Goal: Book appointment/travel/reservation

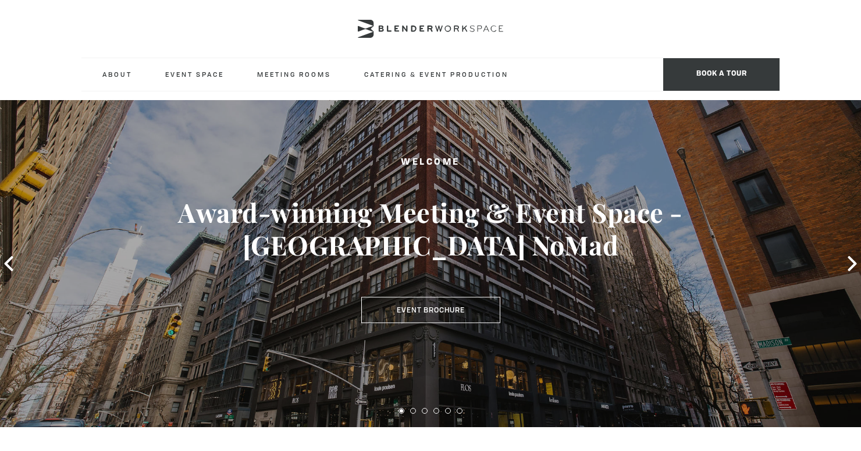
scroll to position [12, 0]
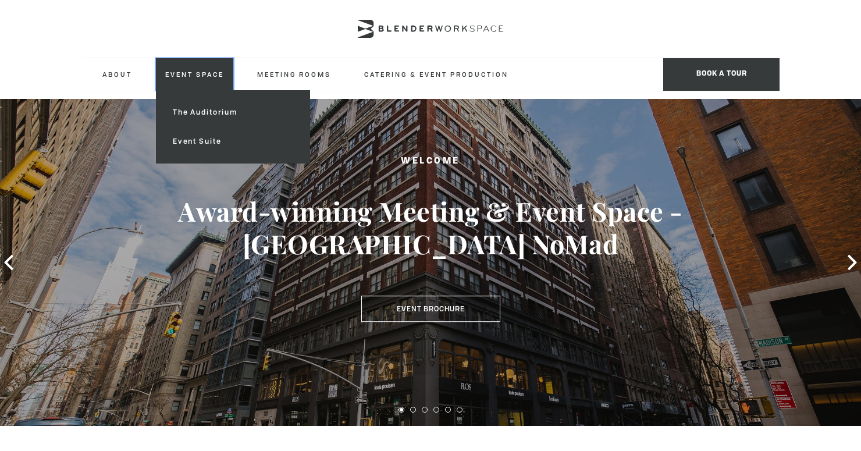
click at [210, 73] on link "Event Space" at bounding box center [194, 74] width 77 height 32
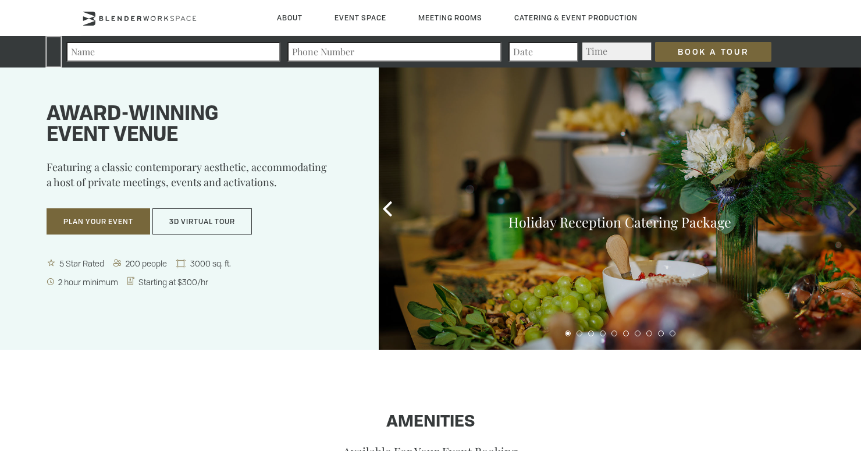
click at [857, 207] on icon at bounding box center [852, 208] width 15 height 15
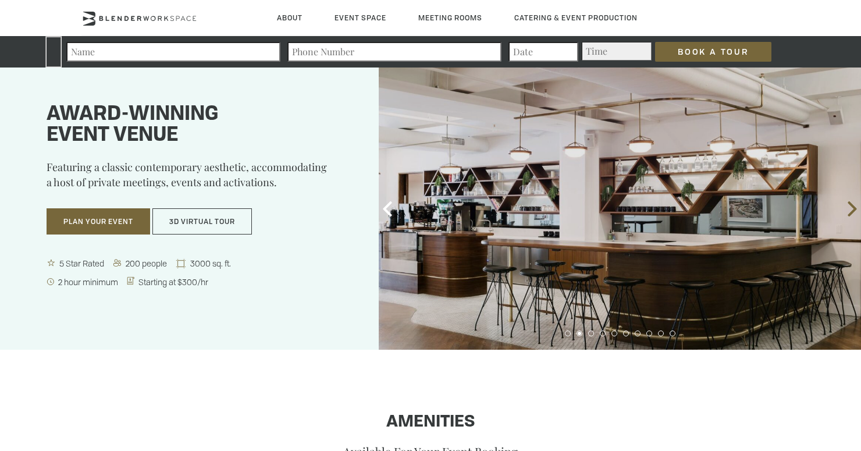
click at [857, 208] on icon at bounding box center [852, 208] width 15 height 15
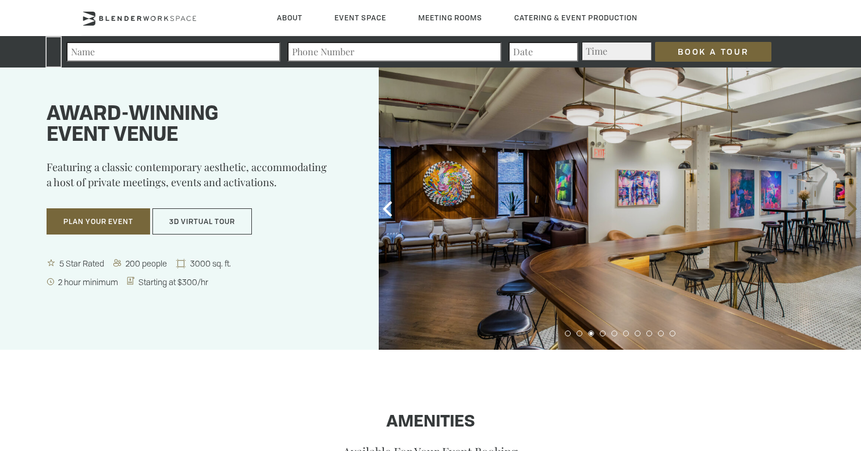
click at [857, 208] on icon at bounding box center [852, 208] width 15 height 15
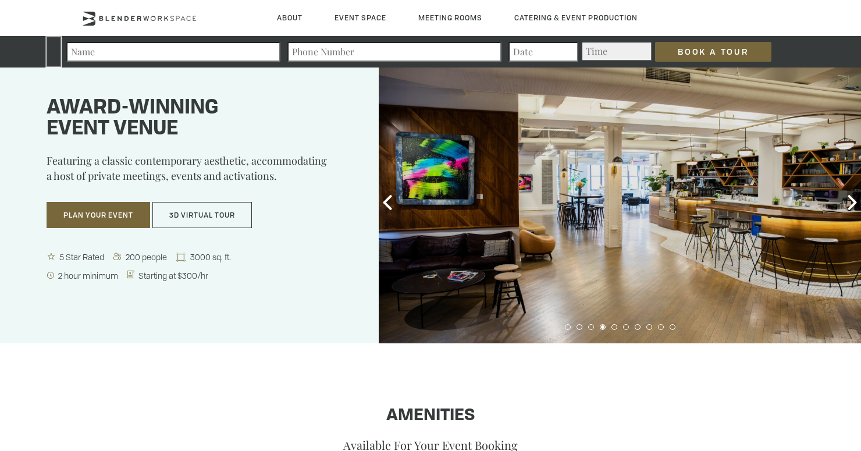
scroll to position [3, 0]
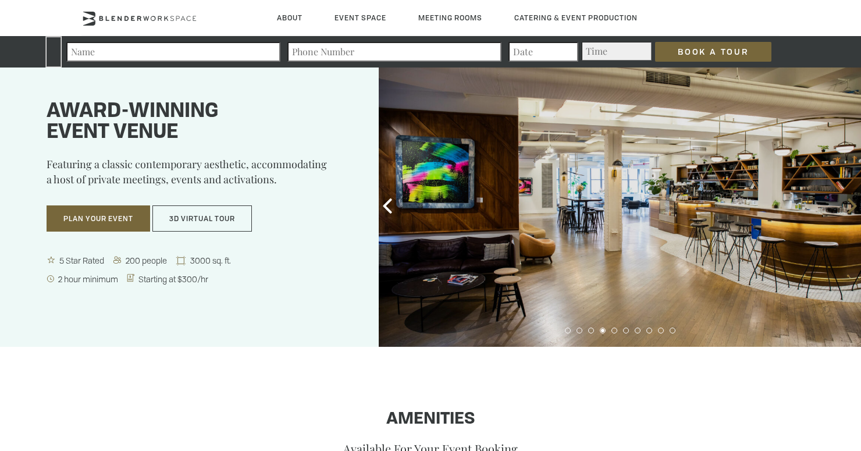
click at [849, 212] on icon at bounding box center [852, 205] width 9 height 15
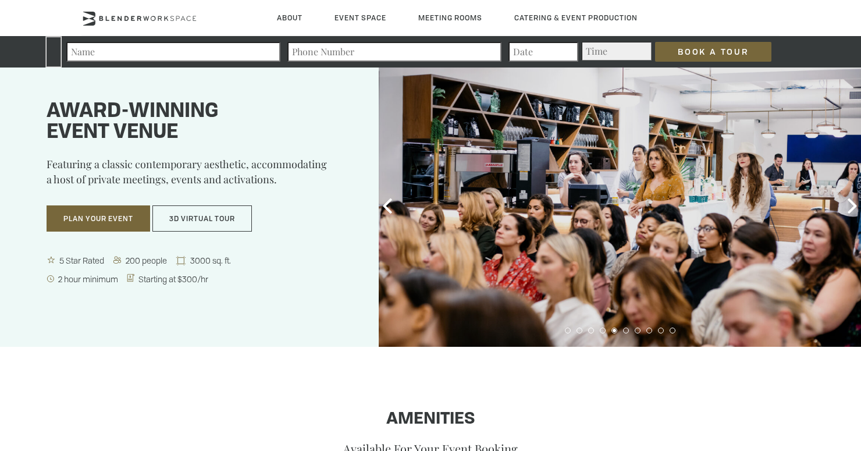
click at [700, 214] on div at bounding box center [620, 206] width 482 height 282
click at [702, 214] on div at bounding box center [620, 206] width 482 height 282
click at [853, 210] on icon at bounding box center [852, 205] width 15 height 15
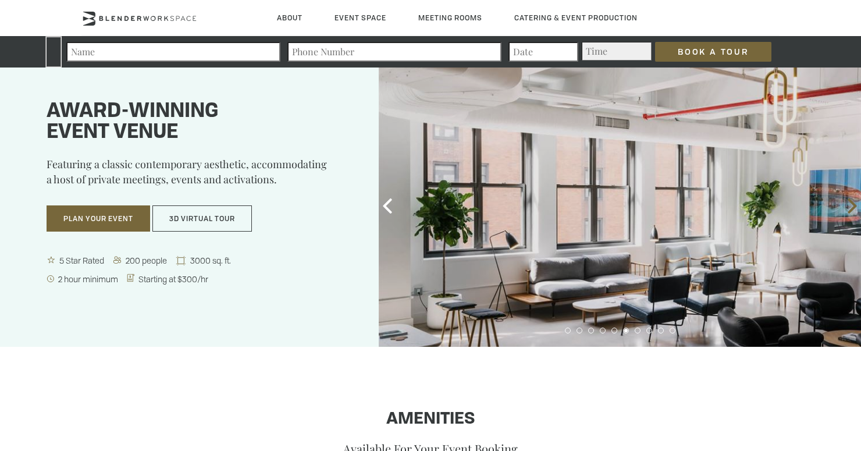
click at [853, 210] on icon at bounding box center [852, 205] width 15 height 15
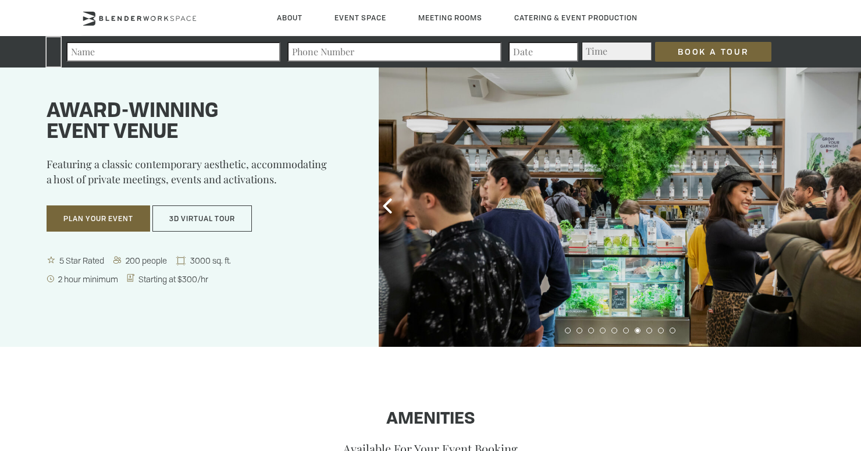
click at [853, 210] on icon at bounding box center [852, 205] width 15 height 15
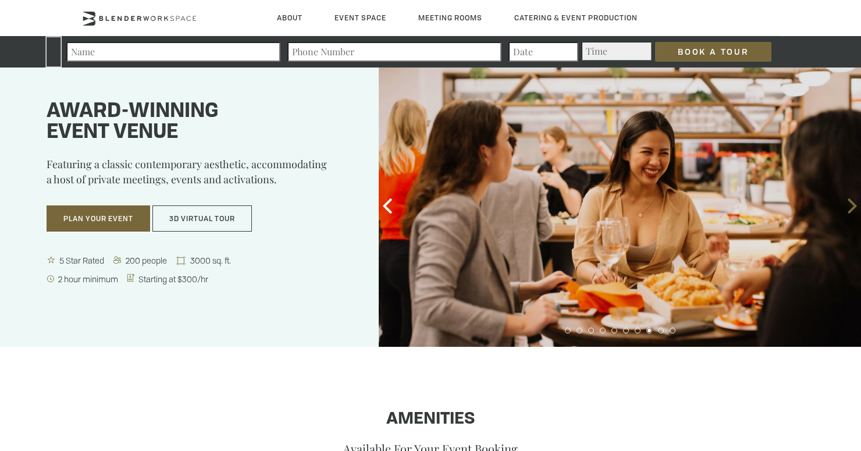
click at [853, 210] on icon at bounding box center [852, 205] width 15 height 15
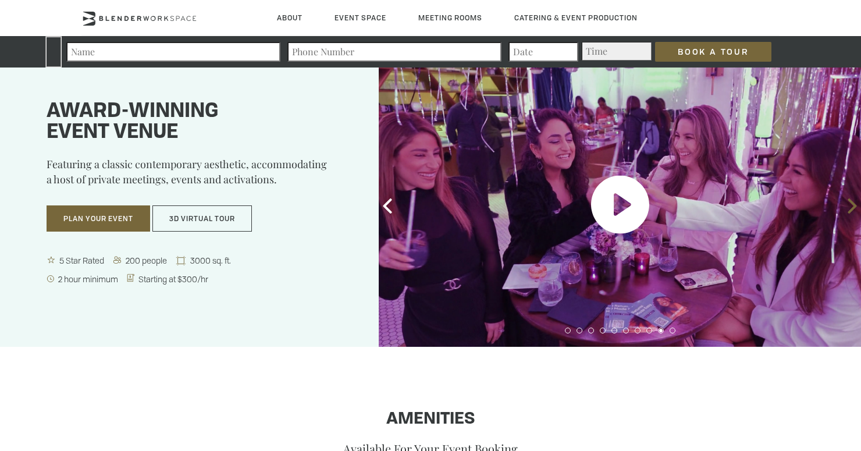
click at [853, 210] on icon at bounding box center [852, 205] width 15 height 15
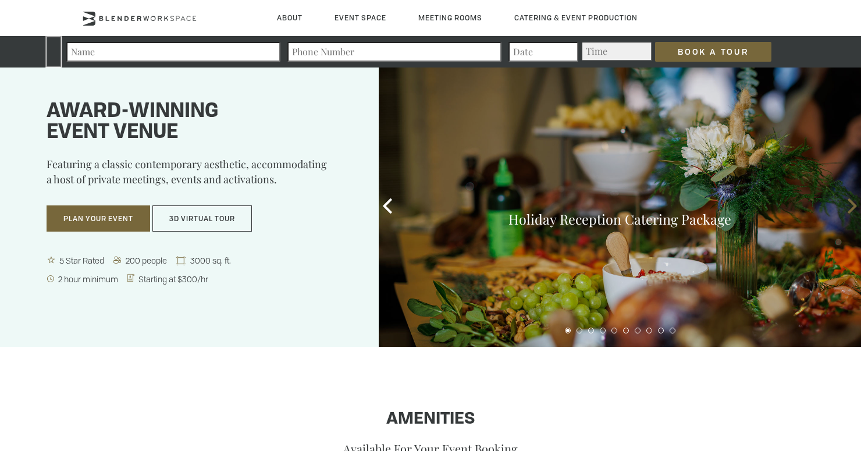
click at [853, 211] on icon at bounding box center [852, 205] width 15 height 15
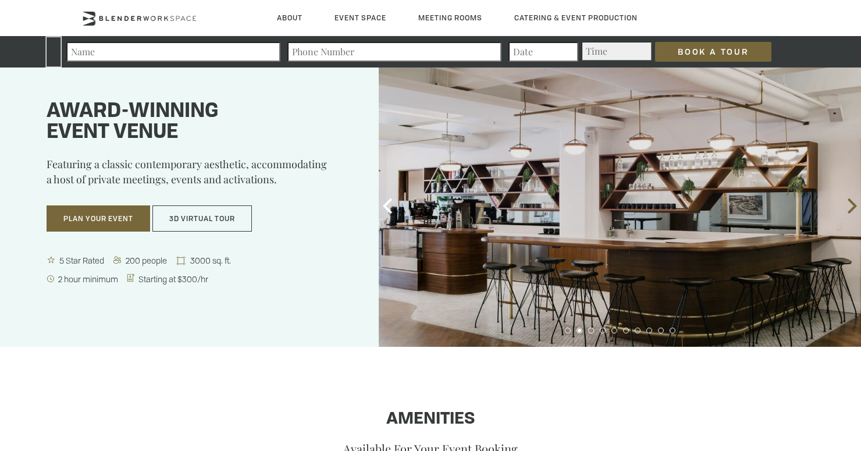
click at [853, 211] on icon at bounding box center [852, 205] width 15 height 15
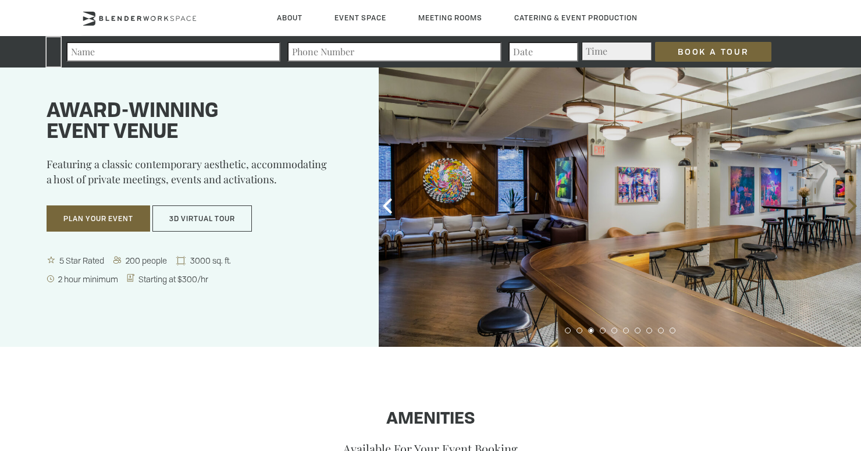
click at [853, 211] on icon at bounding box center [852, 205] width 15 height 15
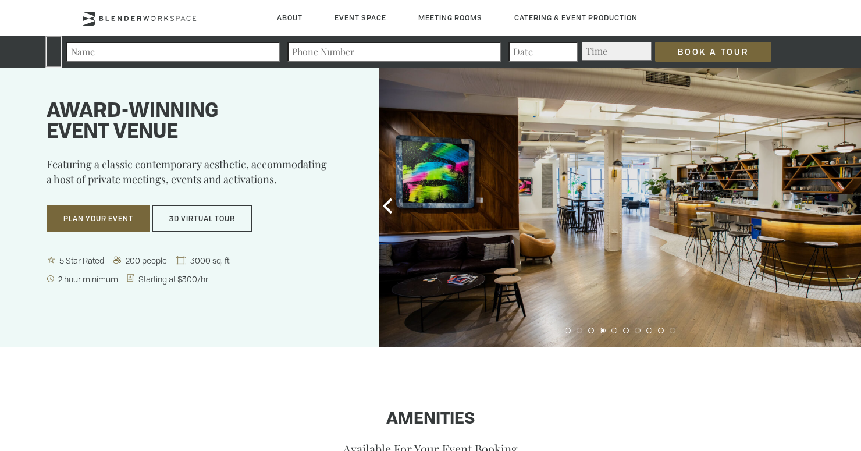
drag, startPoint x: 853, startPoint y: 211, endPoint x: 861, endPoint y: 214, distance: 8.1
click at [858, 212] on icon at bounding box center [852, 205] width 15 height 15
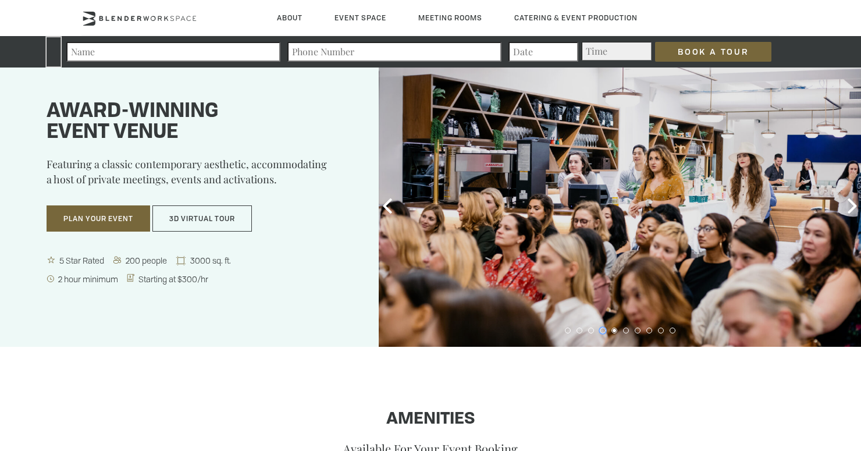
click at [602, 328] on button at bounding box center [603, 331] width 6 height 6
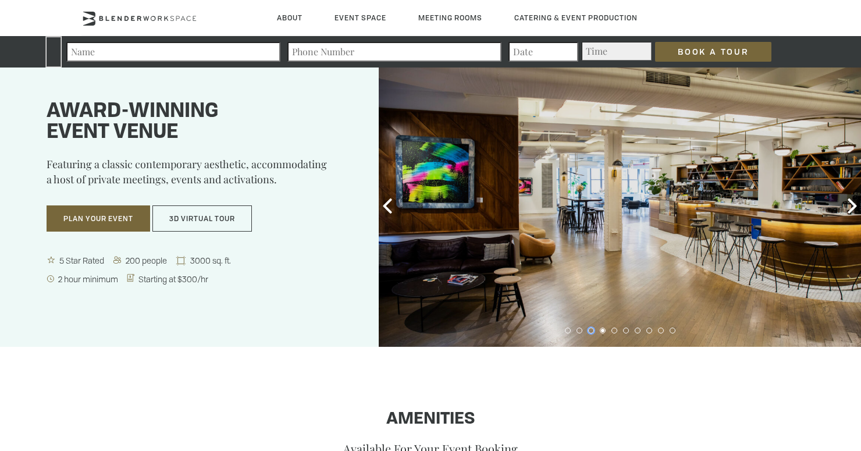
click at [591, 330] on button at bounding box center [591, 331] width 6 height 6
